Goal: Task Accomplishment & Management: Use online tool/utility

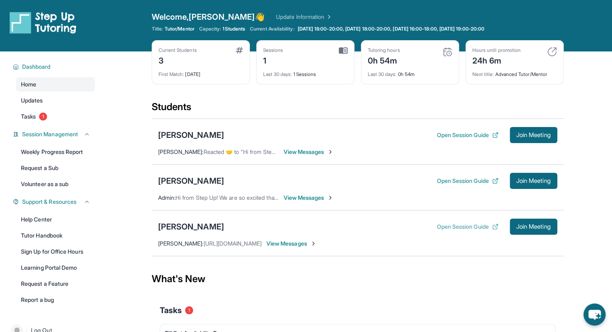
click at [453, 229] on button "Open Session Guide" at bounding box center [467, 227] width 62 height 8
click at [175, 226] on div "[PERSON_NAME]" at bounding box center [191, 226] width 66 height 11
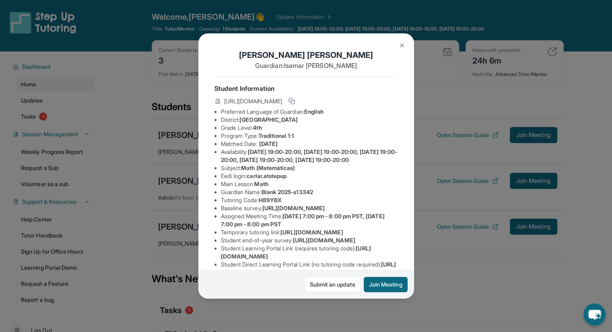
click at [404, 39] on button at bounding box center [402, 45] width 16 height 16
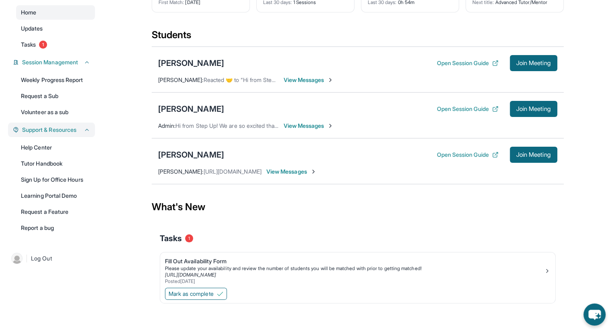
scroll to position [72, 0]
click at [58, 200] on link "Learning Portal Demo" at bounding box center [55, 195] width 79 height 14
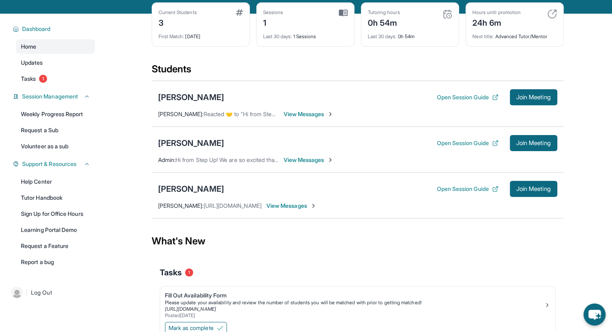
scroll to position [0, 0]
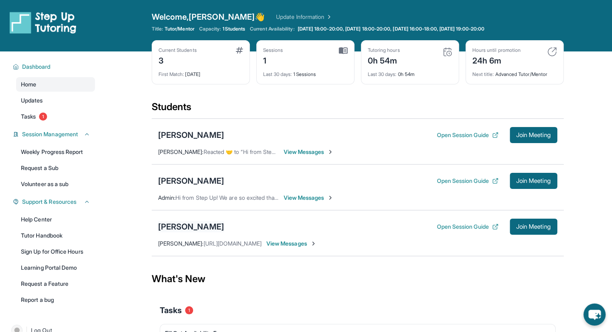
click at [193, 227] on div "[PERSON_NAME]" at bounding box center [191, 226] width 66 height 11
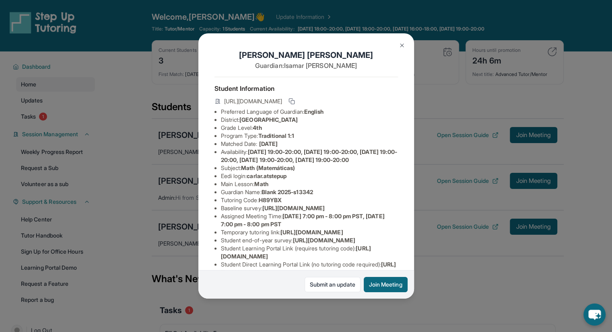
click at [132, 180] on div "[PERSON_NAME] Guardian: [PERSON_NAME] Student Information [URL][DOMAIN_NAME] Pr…" at bounding box center [306, 166] width 612 height 332
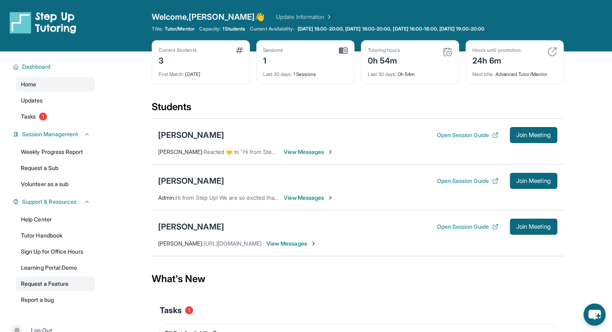
click at [19, 288] on link "Request a Feature" at bounding box center [55, 284] width 79 height 14
click at [508, 32] on div "Welcome, [PERSON_NAME] 👋 Update Information Title: Tutor/Mentor Capacity: 1 Stu…" at bounding box center [358, 25] width 412 height 29
click at [546, 4] on div "Open sidebar Welcome, [PERSON_NAME] 👋 Update Information Title: Tutor/Mentor Ca…" at bounding box center [306, 25] width 612 height 51
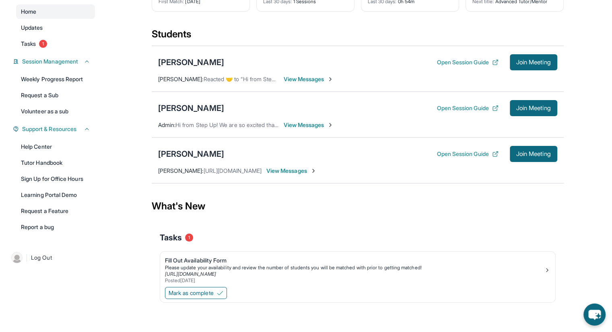
click at [340, 193] on div "What's New" at bounding box center [358, 206] width 412 height 35
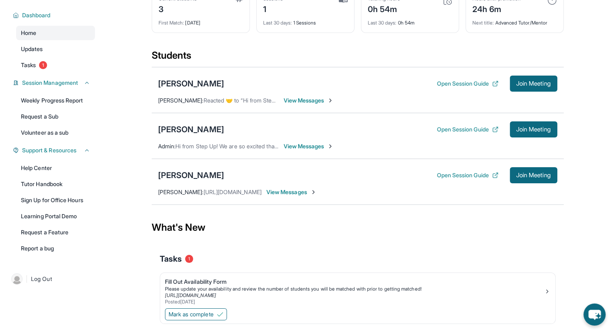
scroll to position [53, 0]
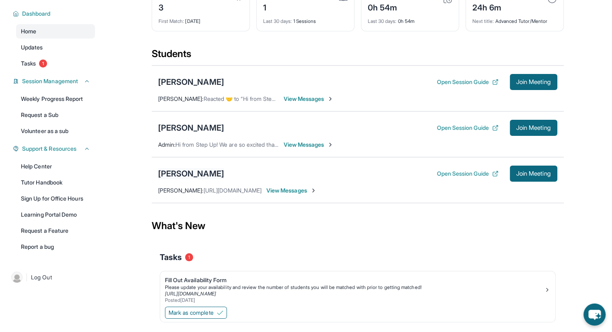
click at [194, 170] on div "[PERSON_NAME]" at bounding box center [191, 173] width 66 height 11
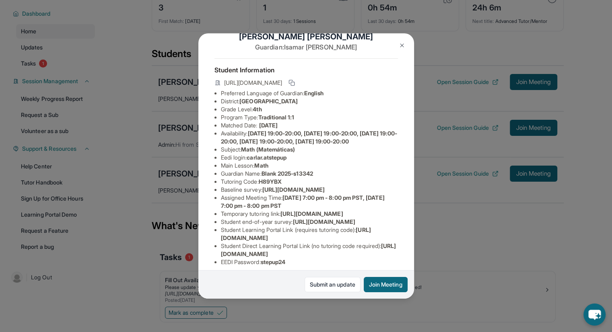
scroll to position [19, 0]
click at [456, 92] on div "[PERSON_NAME] Guardian: [PERSON_NAME] Student Information [URL][DOMAIN_NAME] Pr…" at bounding box center [306, 166] width 612 height 332
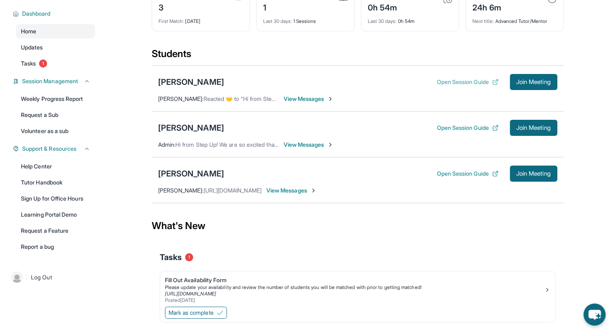
click at [463, 80] on button "Open Session Guide" at bounding box center [467, 82] width 62 height 8
click at [516, 174] on span "Join Meeting" at bounding box center [533, 173] width 35 height 5
click at [202, 168] on div "[PERSON_NAME]" at bounding box center [191, 173] width 66 height 11
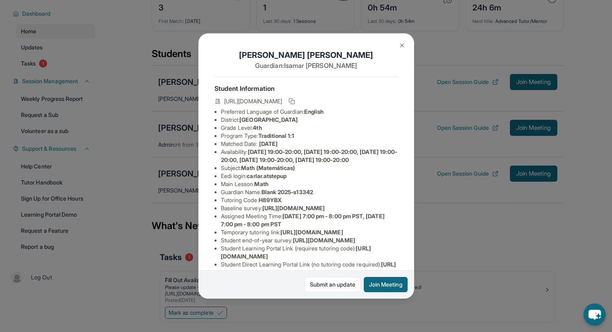
click at [449, 233] on div "[PERSON_NAME] Guardian: [PERSON_NAME] Student Information [URL][DOMAIN_NAME] Pr…" at bounding box center [306, 166] width 612 height 332
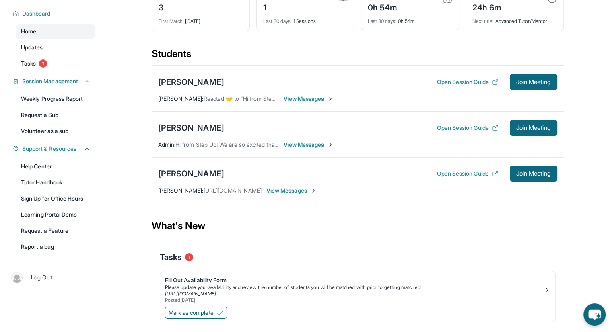
scroll to position [0, 0]
